Goal: Information Seeking & Learning: Learn about a topic

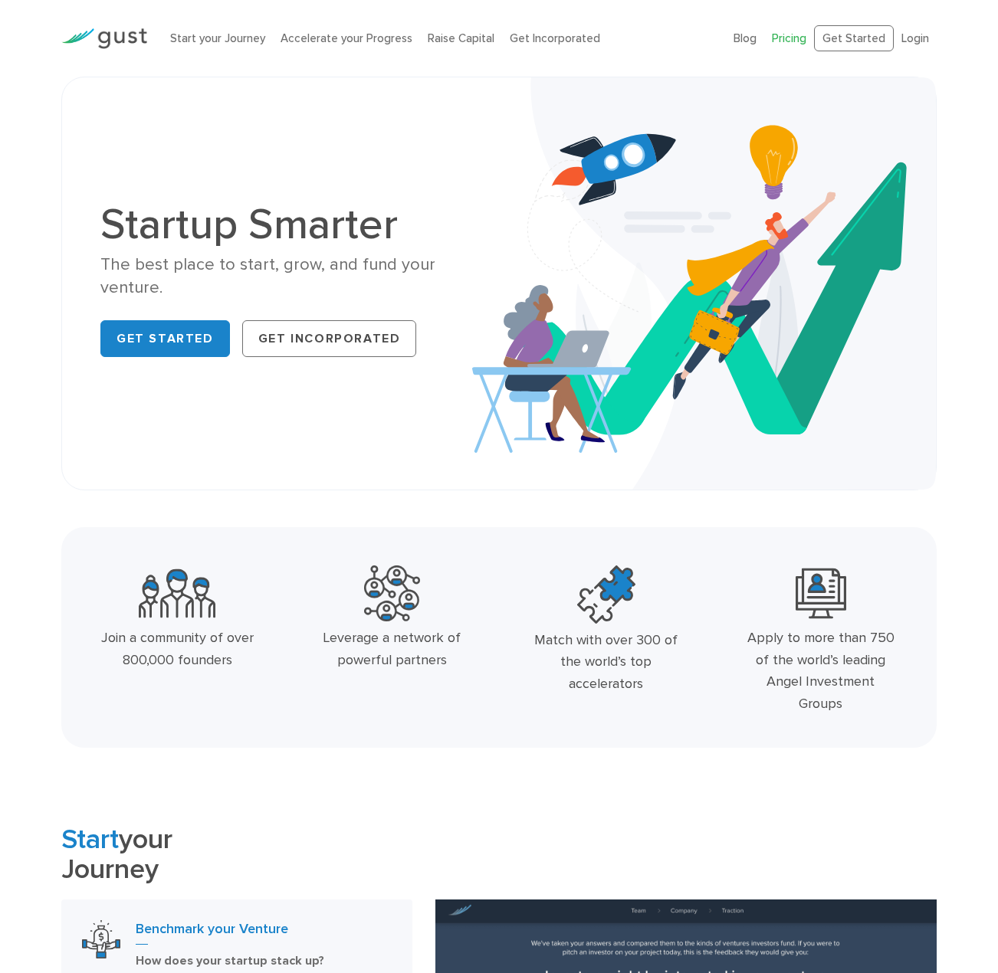
click at [788, 38] on link "Pricing" at bounding box center [789, 38] width 34 height 14
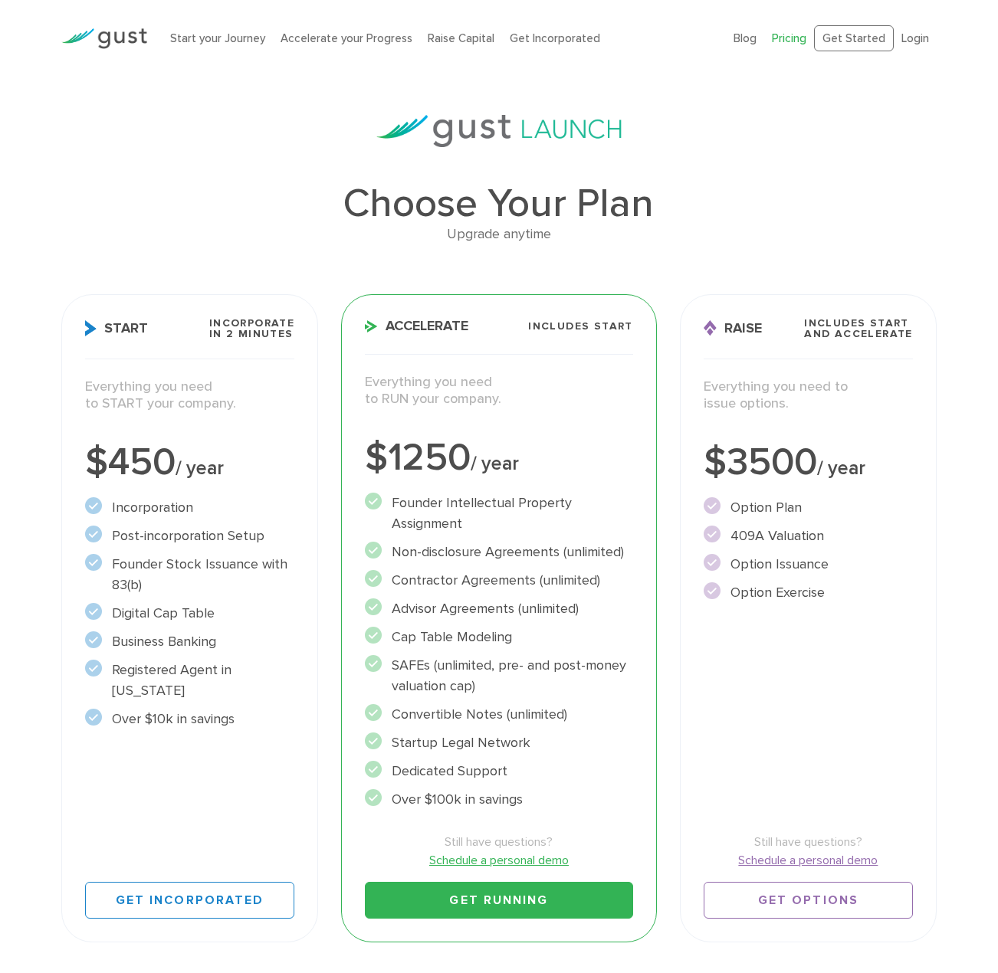
click at [136, 36] on img at bounding box center [104, 38] width 86 height 21
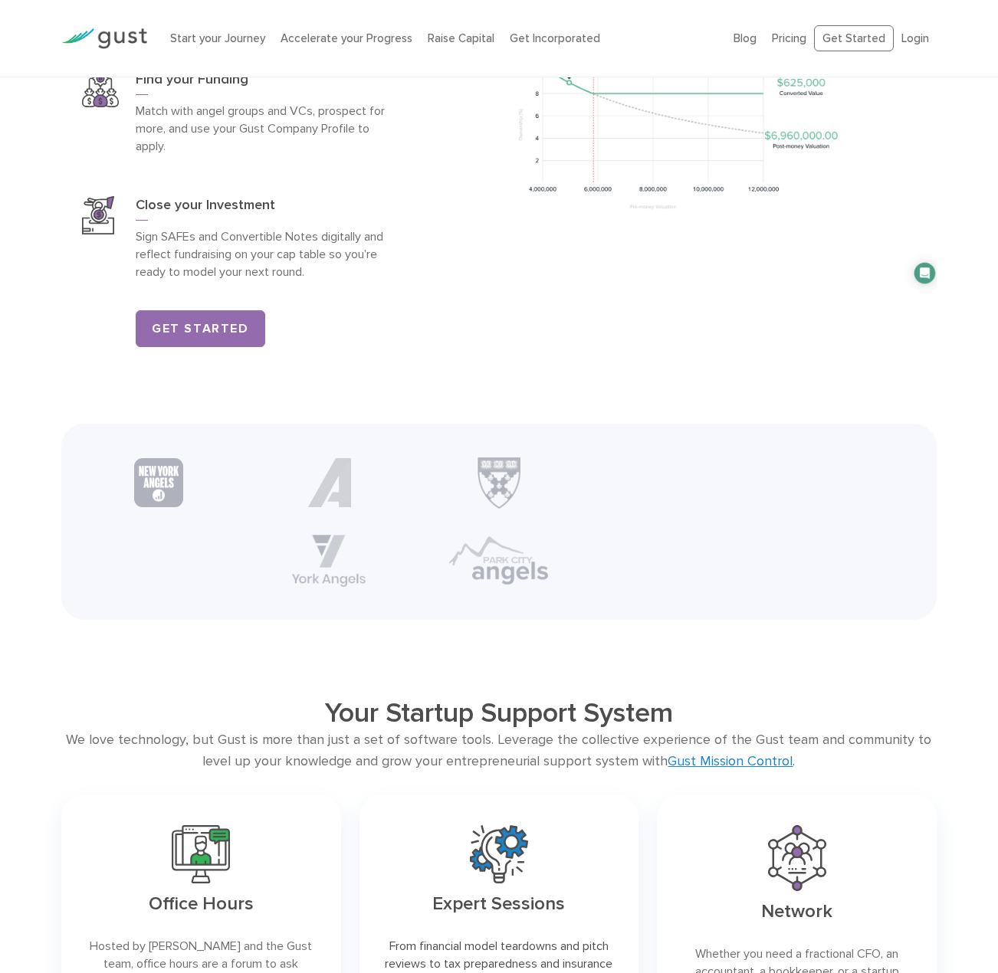
scroll to position [3142, 0]
